Goal: Obtain resource: Download file/media

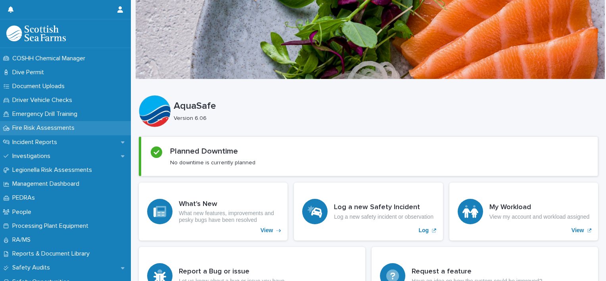
scroll to position [238, 0]
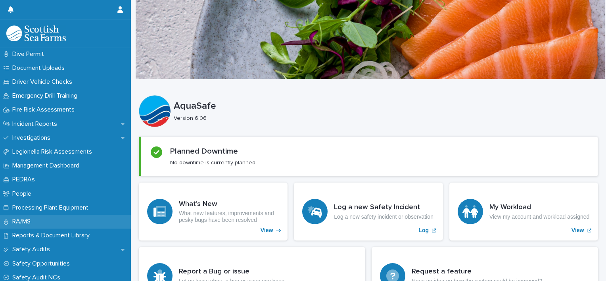
click at [65, 221] on div "RA/MS" at bounding box center [65, 222] width 131 height 14
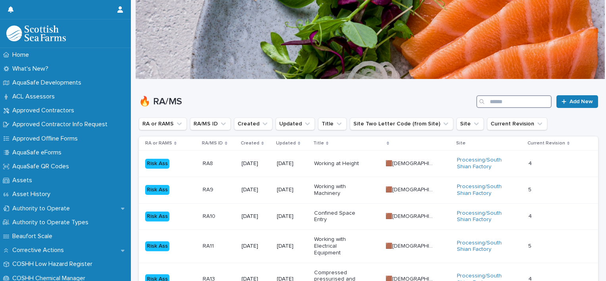
click at [518, 102] on input "Search" at bounding box center [513, 101] width 75 height 13
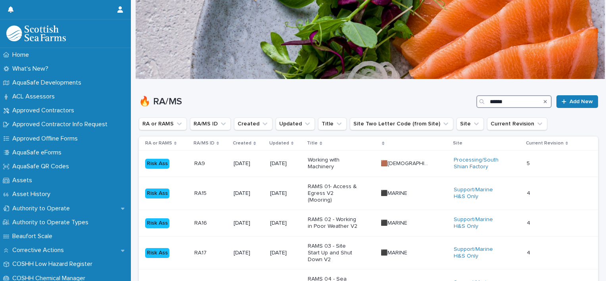
type input "******"
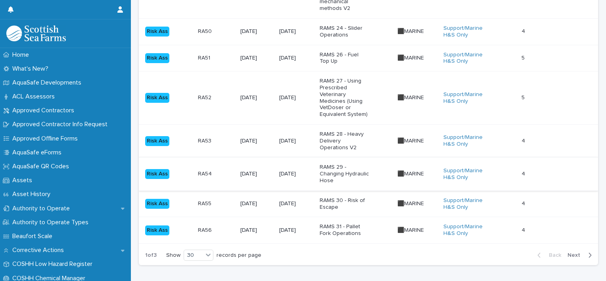
scroll to position [886, 0]
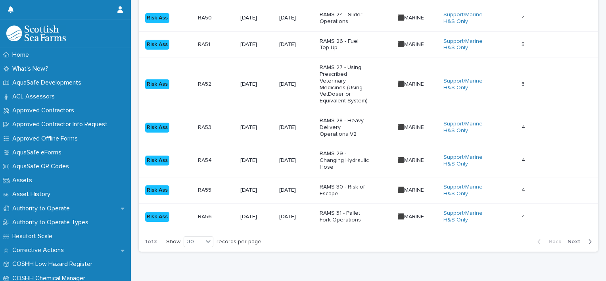
click at [572, 239] on span "Next" at bounding box center [576, 242] width 17 height 6
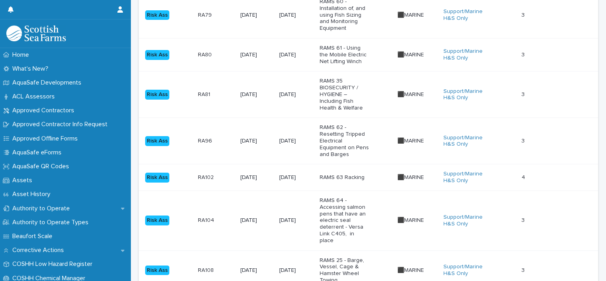
scroll to position [979, 0]
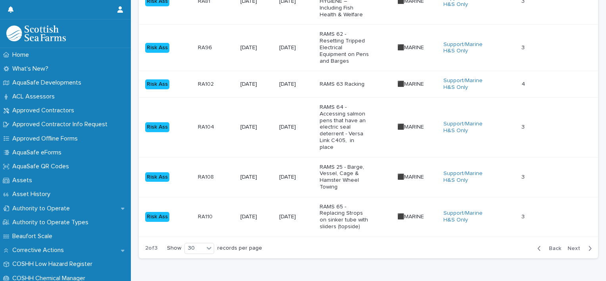
click at [578, 246] on span "Next" at bounding box center [576, 249] width 17 height 6
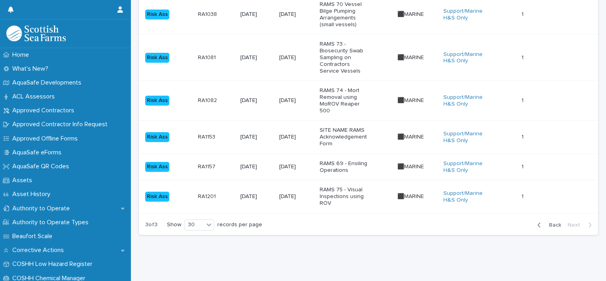
scroll to position [372, 0]
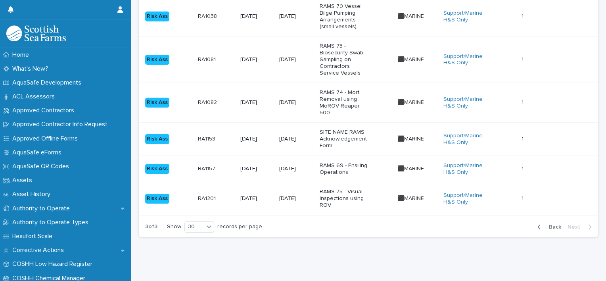
click at [335, 188] on p "RAMS 75 - Visual Inspections using ROV" at bounding box center [345, 198] width 50 height 20
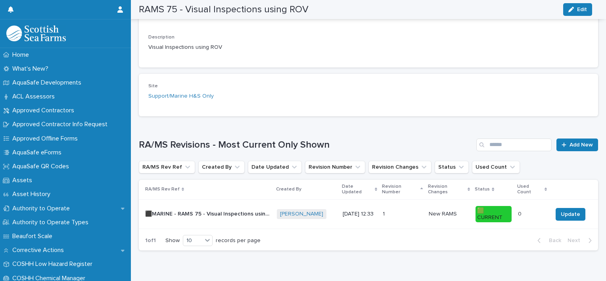
scroll to position [224, 0]
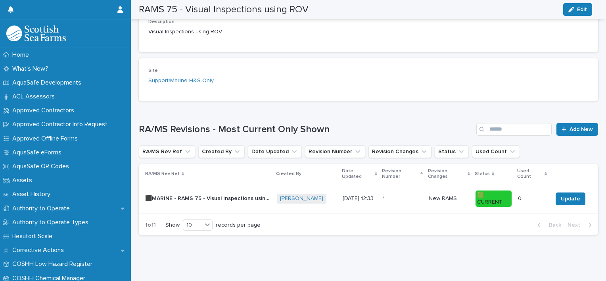
click at [253, 194] on p "⬛MARINE - RAMS 75 - Visual Inspections using ROV - Rev 1 🟩" at bounding box center [208, 198] width 127 height 8
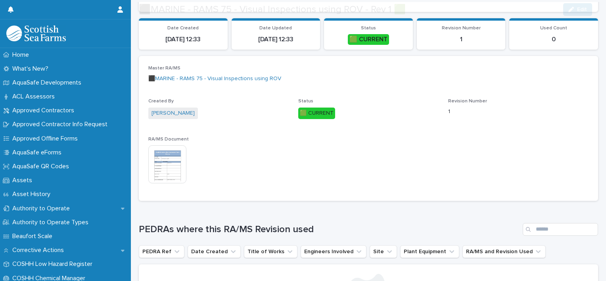
scroll to position [119, 0]
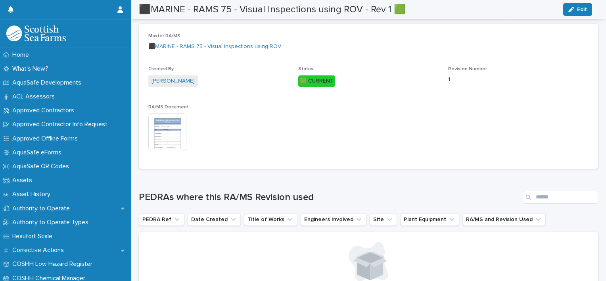
drag, startPoint x: 294, startPoint y: 131, endPoint x: 297, endPoint y: 127, distance: 4.6
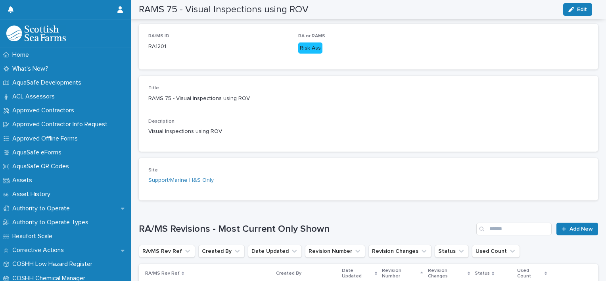
scroll to position [141, 0]
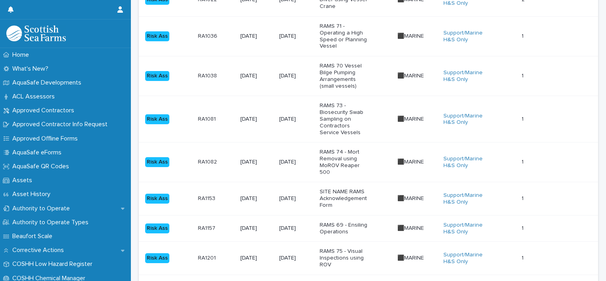
scroll to position [372, 0]
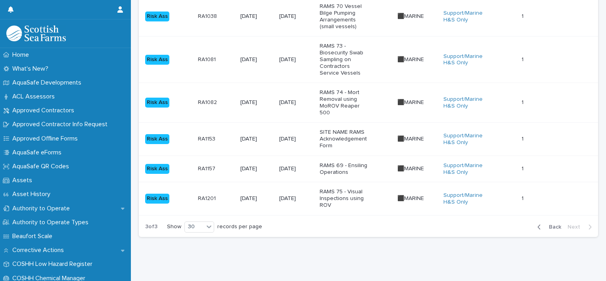
click at [229, 95] on td "RA1082 RA1082" at bounding box center [216, 103] width 42 height 40
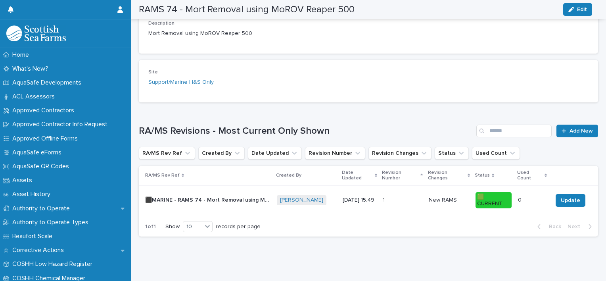
scroll to position [224, 0]
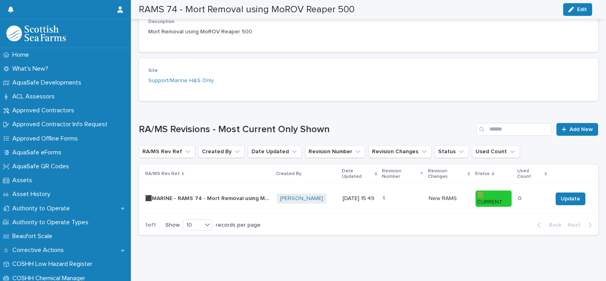
click at [171, 194] on p "⬛MARINE - RAMS 74 - Mort Removal using MoROV Reaper 500 - Rev 1 🟩" at bounding box center [208, 198] width 127 height 8
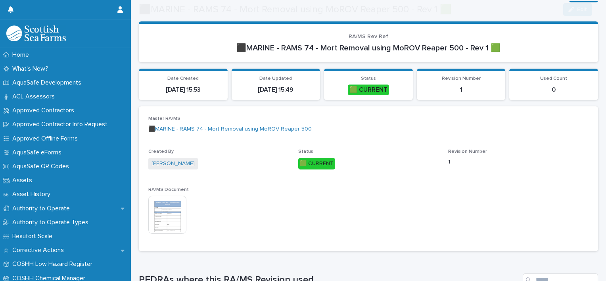
scroll to position [79, 0]
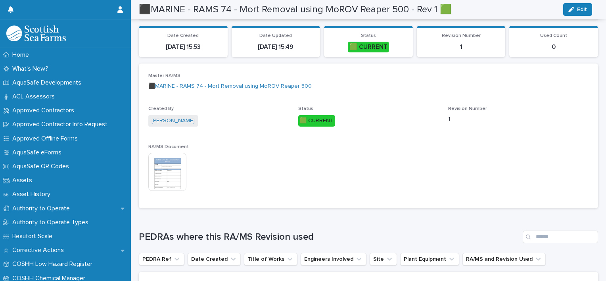
click at [174, 169] on img at bounding box center [167, 172] width 38 height 38
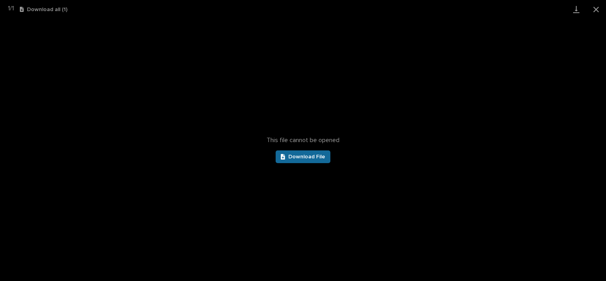
click at [302, 159] on span "Download File" at bounding box center [306, 157] width 37 height 6
